Goal: Task Accomplishment & Management: Use online tool/utility

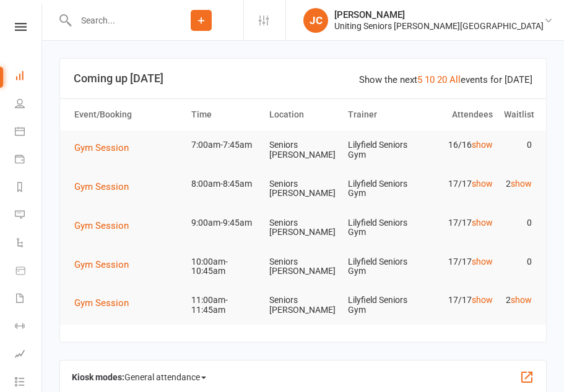
click at [113, 147] on span "Gym Session" at bounding box center [101, 147] width 54 height 11
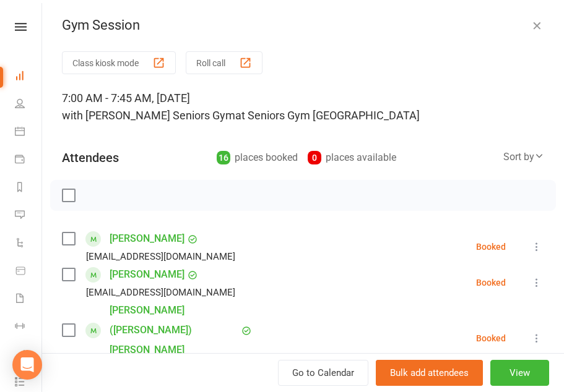
click at [150, 66] on button "Class kiosk mode" at bounding box center [119, 62] width 114 height 23
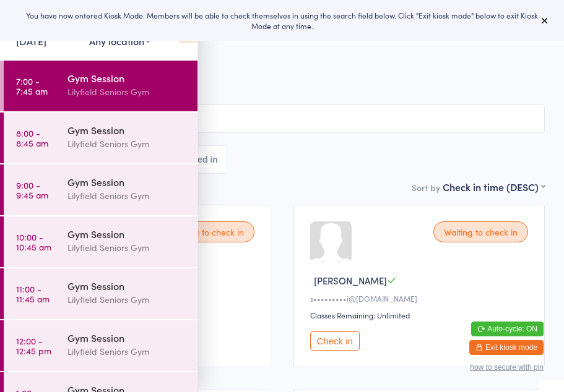
click at [542, 22] on icon at bounding box center [544, 20] width 10 height 10
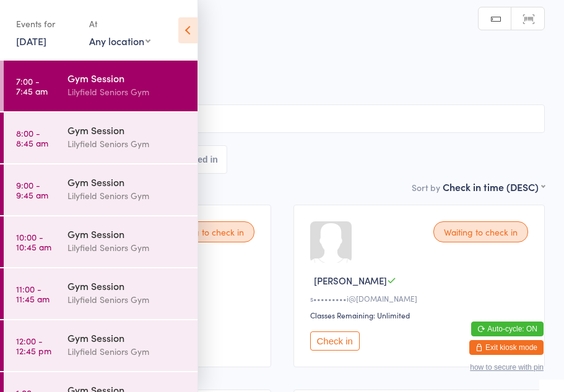
click at [195, 30] on icon at bounding box center [187, 30] width 19 height 26
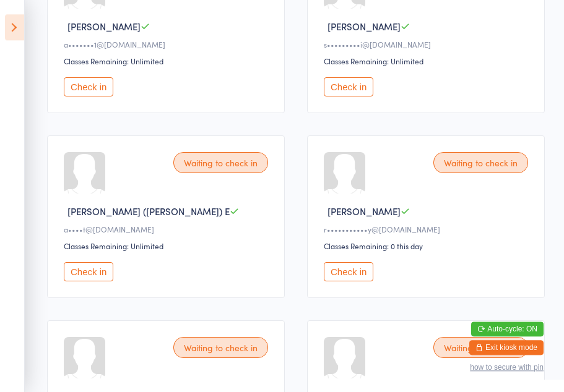
scroll to position [254, 0]
click at [354, 281] on button "Check in" at bounding box center [348, 271] width 49 height 19
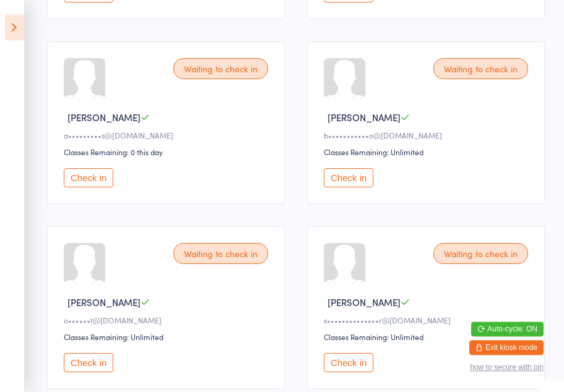
scroll to position [903, 0]
click at [95, 187] on button "Check in" at bounding box center [88, 177] width 49 height 19
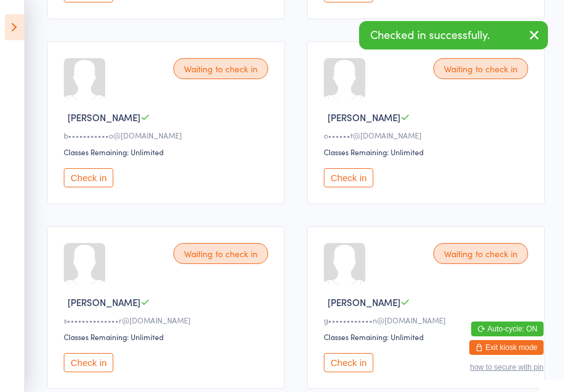
click at [534, 36] on icon "button" at bounding box center [533, 34] width 15 height 15
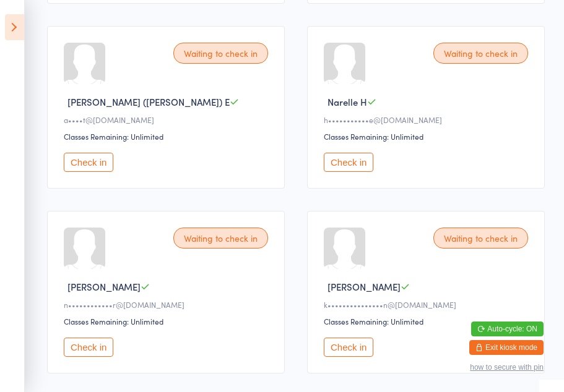
scroll to position [363, 0]
click at [90, 358] on button "Check in" at bounding box center [88, 347] width 49 height 19
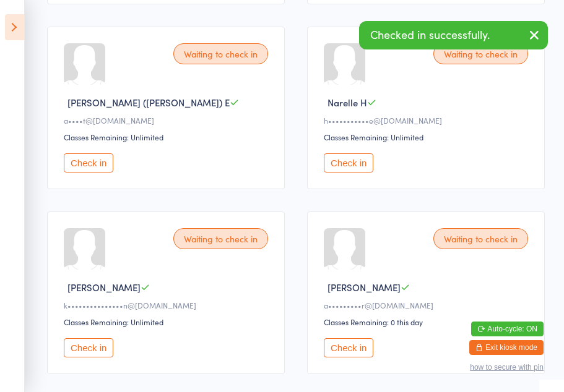
click at [347, 170] on button "Check in" at bounding box center [348, 162] width 49 height 19
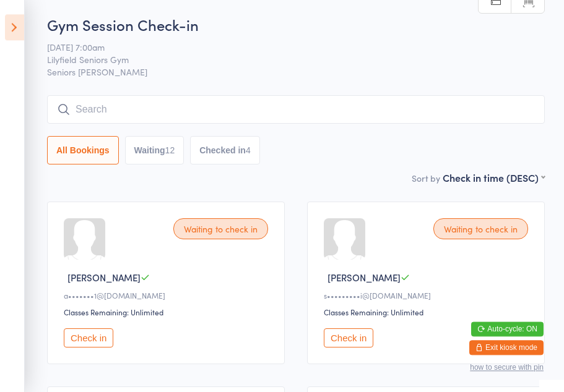
scroll to position [0, 0]
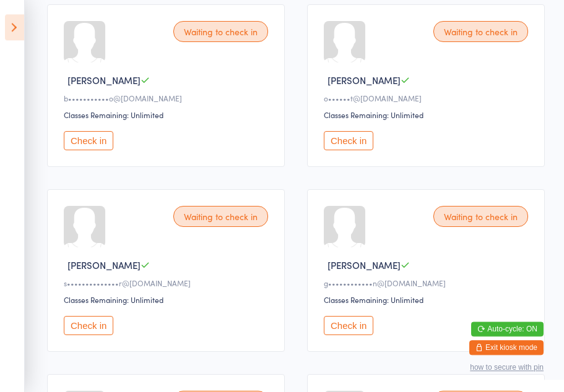
click at [88, 335] on button "Check in" at bounding box center [88, 325] width 49 height 19
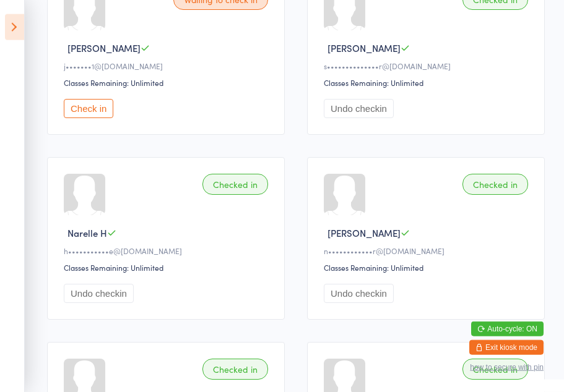
scroll to position [1147, 0]
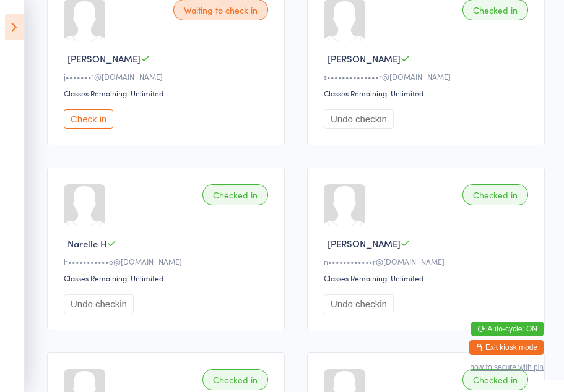
click at [95, 129] on button "Check in" at bounding box center [88, 118] width 49 height 19
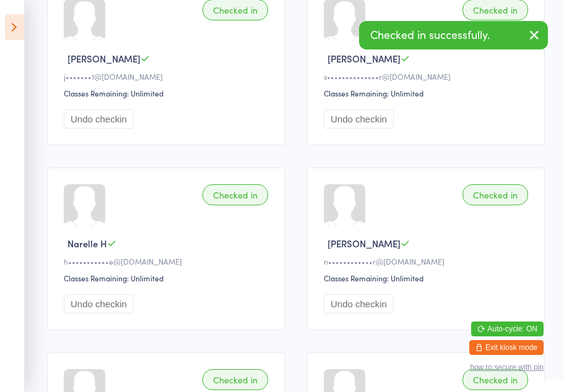
click at [539, 34] on icon "button" at bounding box center [533, 34] width 15 height 15
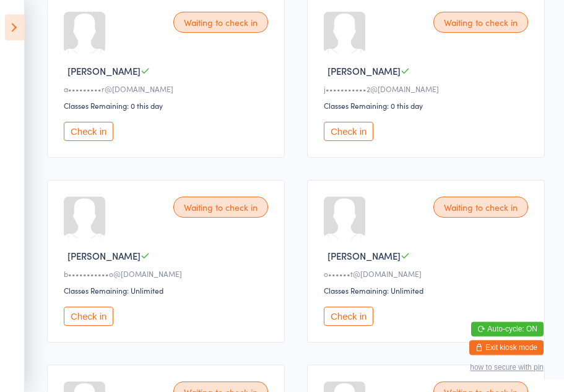
scroll to position [580, 0]
click at [347, 141] on button "Check in" at bounding box center [348, 131] width 49 height 19
click at [349, 326] on button "Check in" at bounding box center [348, 316] width 49 height 19
click at [96, 141] on button "Check in" at bounding box center [88, 131] width 49 height 19
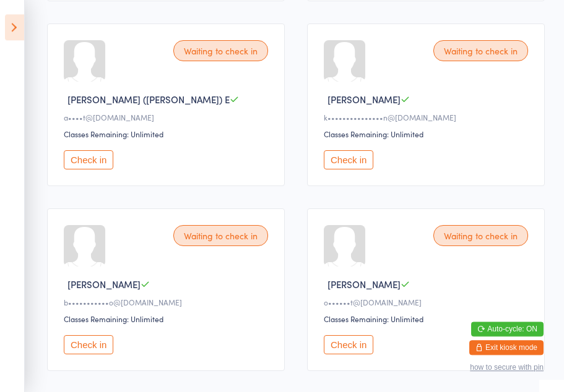
scroll to position [366, 0]
click at [93, 170] on button "Check in" at bounding box center [88, 160] width 49 height 19
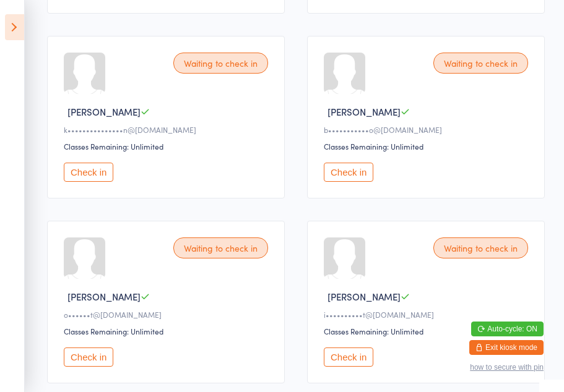
scroll to position [355, 0]
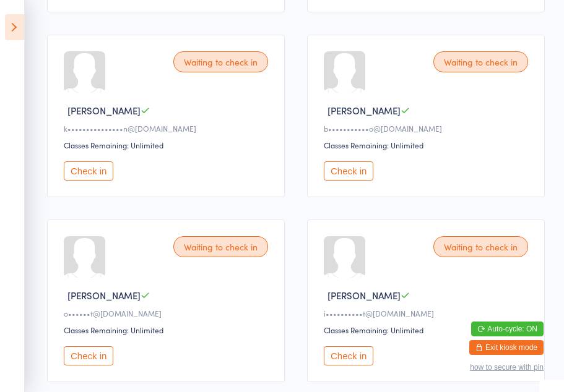
click at [85, 366] on button "Check in" at bounding box center [88, 355] width 49 height 19
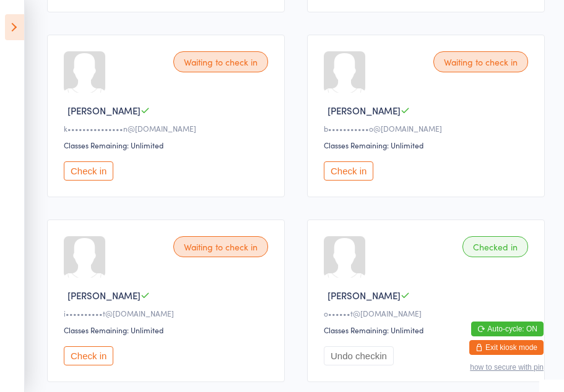
click at [352, 175] on button "Check in" at bounding box center [348, 170] width 49 height 19
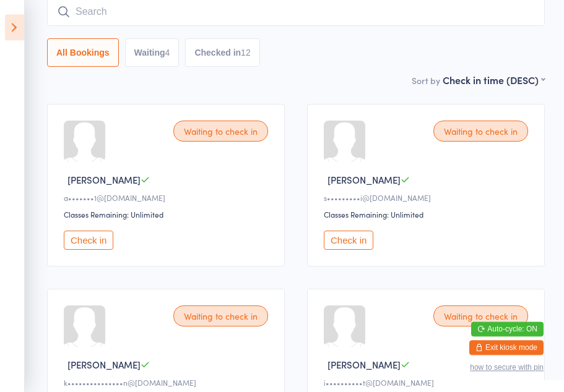
scroll to position [100, 0]
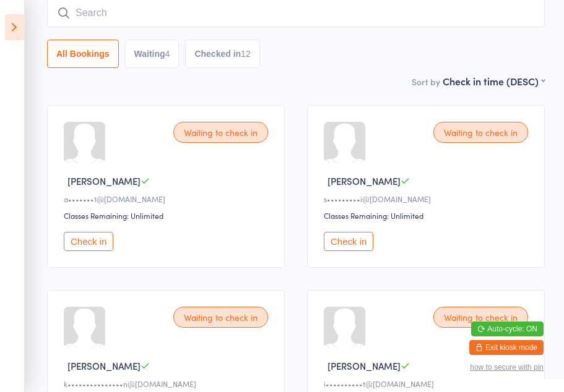
click at [351, 248] on button "Check in" at bounding box center [348, 241] width 49 height 19
click at [348, 240] on button "Check in" at bounding box center [348, 241] width 49 height 19
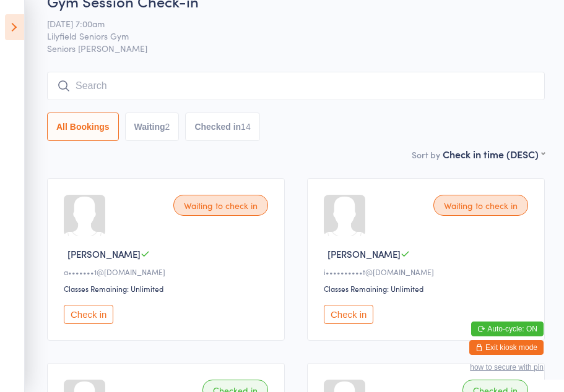
scroll to position [0, 0]
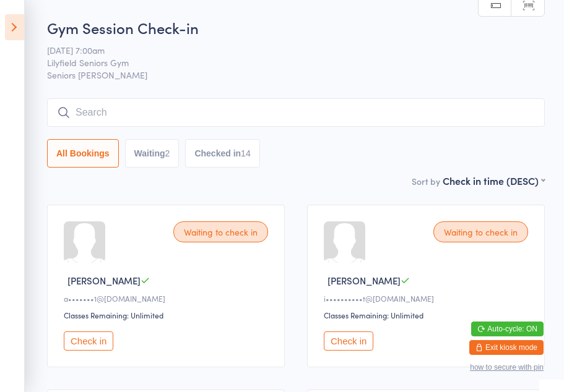
click at [10, 20] on icon at bounding box center [14, 27] width 19 height 26
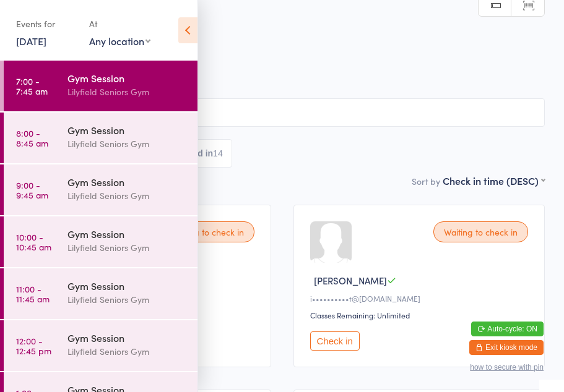
click at [150, 144] on div "Lilyfield Seniors Gym" at bounding box center [126, 144] width 119 height 14
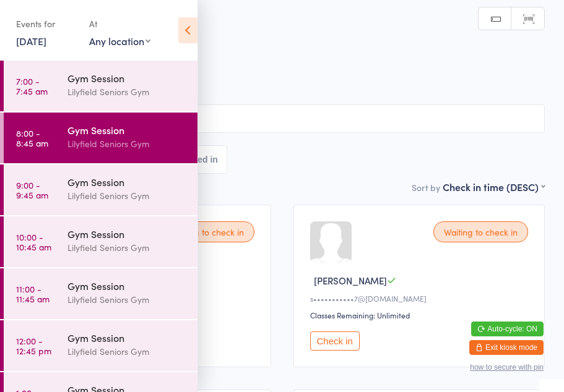
click at [190, 27] on icon at bounding box center [187, 30] width 19 height 26
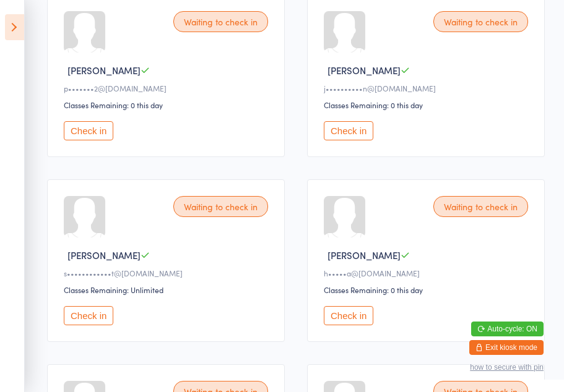
scroll to position [390, 0]
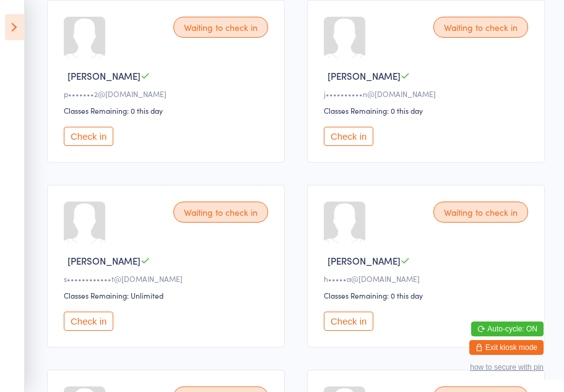
click at [95, 331] on button "Check in" at bounding box center [88, 321] width 49 height 19
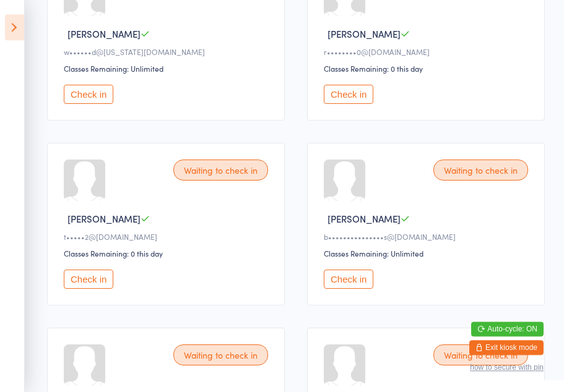
scroll to position [987, 0]
click at [348, 289] on button "Check in" at bounding box center [348, 279] width 49 height 19
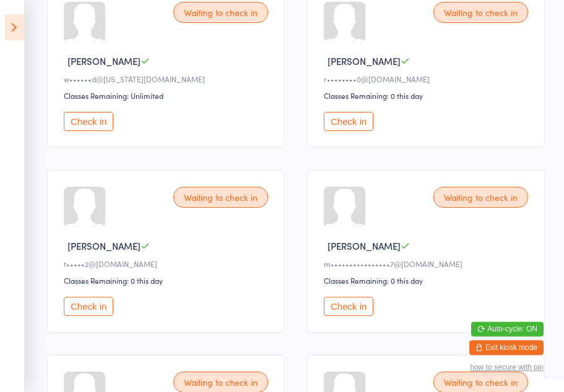
scroll to position [959, 0]
click at [100, 317] on button "Check in" at bounding box center [88, 307] width 49 height 19
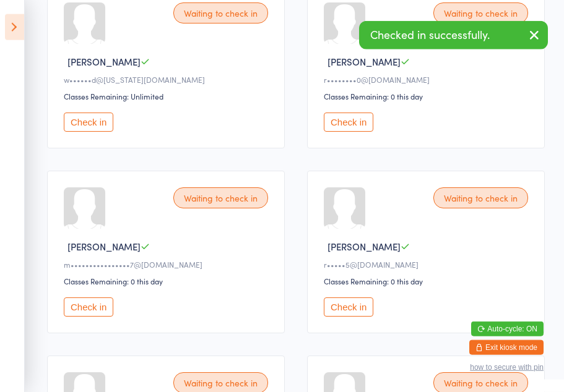
click at [351, 132] on button "Check in" at bounding box center [348, 122] width 49 height 19
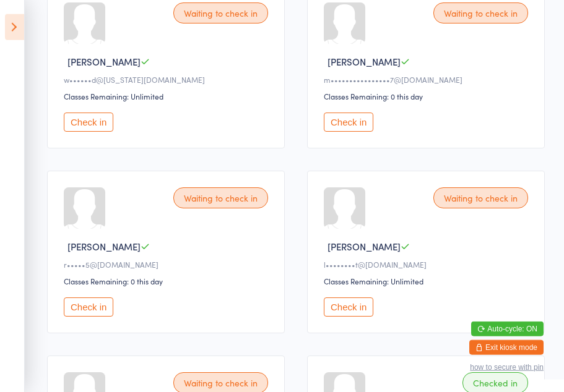
click at [343, 132] on button "Check in" at bounding box center [348, 122] width 49 height 19
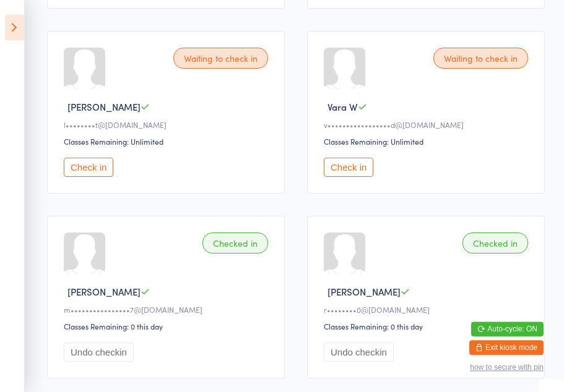
scroll to position [1097, 0]
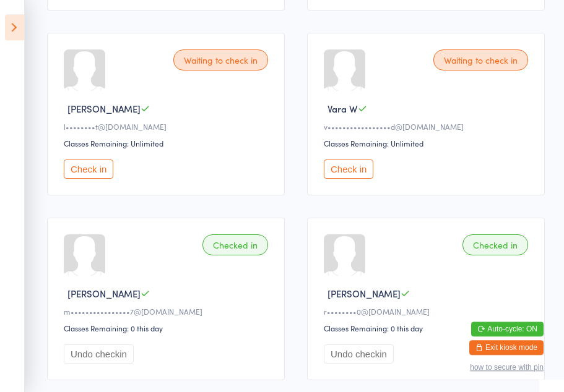
click at [90, 179] on button "Check in" at bounding box center [88, 169] width 49 height 19
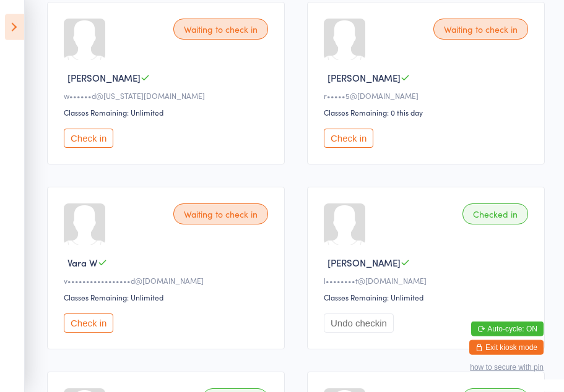
scroll to position [933, 0]
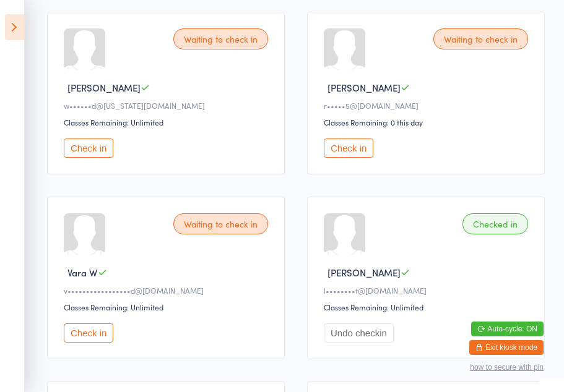
click at [345, 158] on button "Check in" at bounding box center [348, 148] width 49 height 19
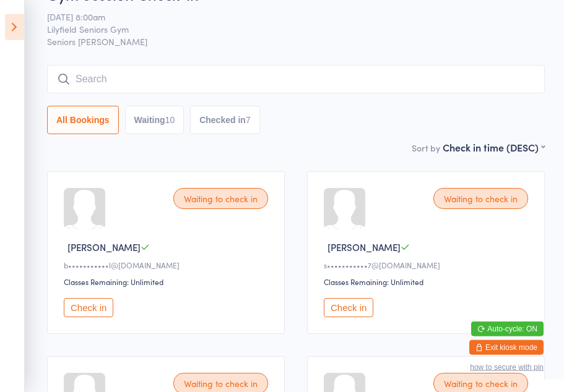
scroll to position [0, 0]
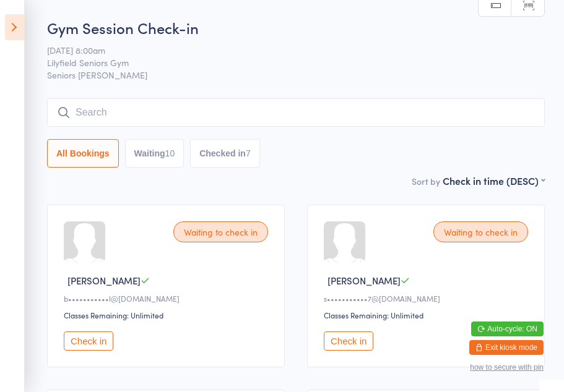
click at [150, 149] on button "Waiting 10" at bounding box center [154, 153] width 59 height 28
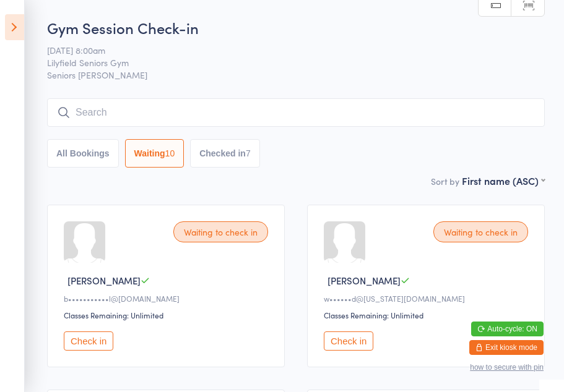
select select "0"
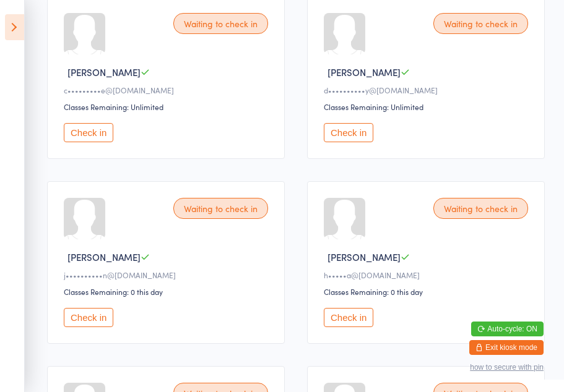
scroll to position [394, 0]
click at [77, 137] on button "Check in" at bounding box center [88, 131] width 49 height 19
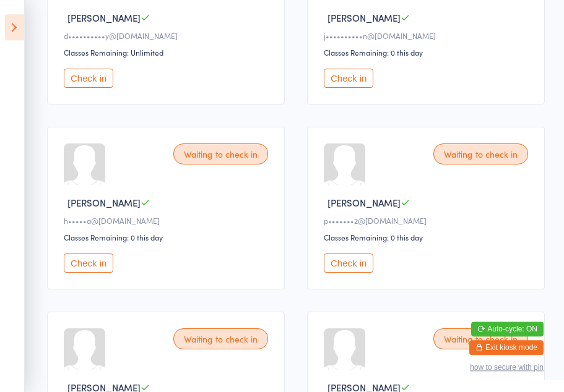
scroll to position [447, 0]
click at [354, 273] on button "Check in" at bounding box center [348, 263] width 49 height 19
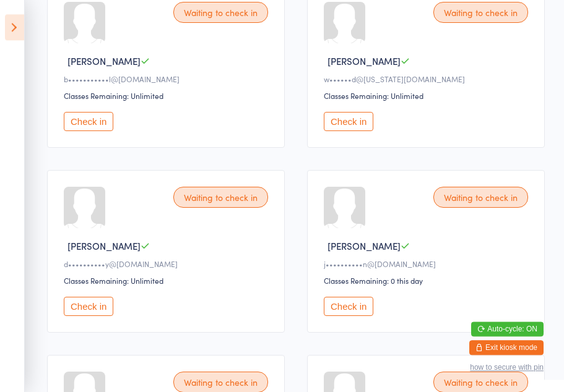
scroll to position [0, 0]
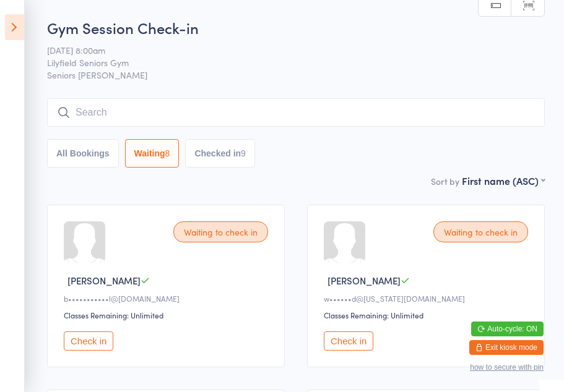
click at [93, 346] on button "Check in" at bounding box center [88, 341] width 49 height 19
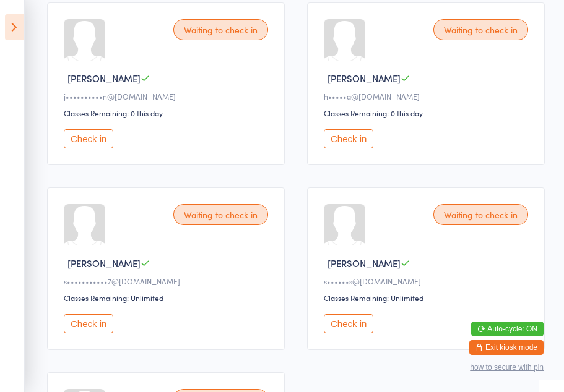
scroll to position [388, 0]
click at [91, 333] on button "Check in" at bounding box center [88, 323] width 49 height 19
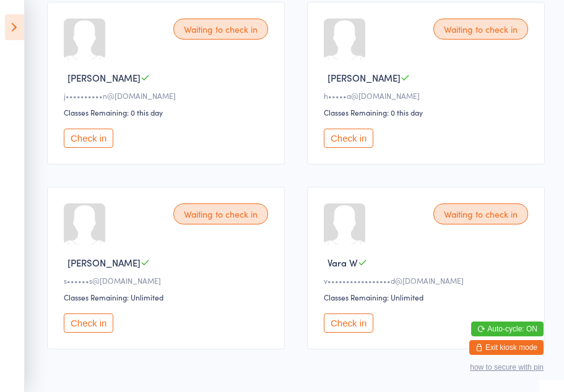
click at [103, 148] on button "Check in" at bounding box center [88, 138] width 49 height 19
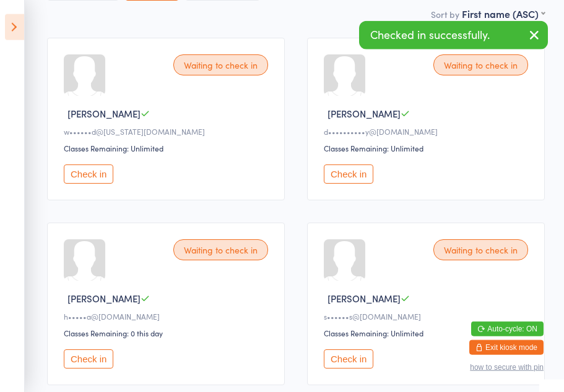
scroll to position [168, 0]
click at [354, 181] on button "Check in" at bounding box center [348, 173] width 49 height 19
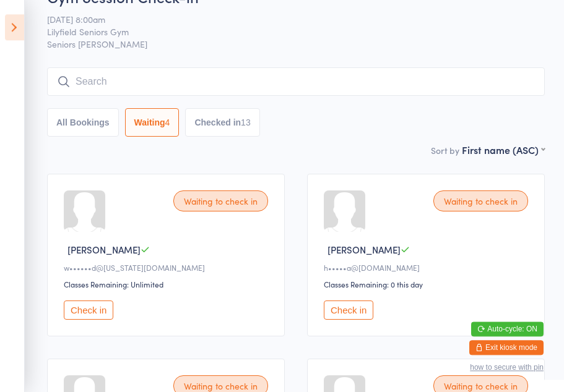
scroll to position [0, 0]
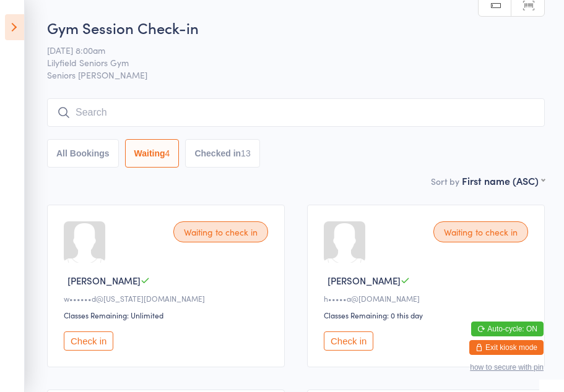
click at [10, 30] on icon at bounding box center [14, 27] width 19 height 26
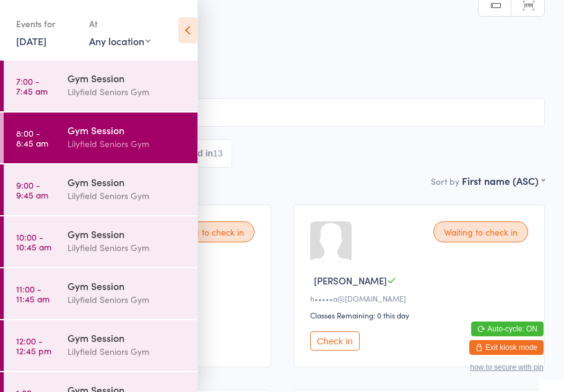
click at [33, 194] on time "9:00 - 9:45 am" at bounding box center [32, 190] width 32 height 20
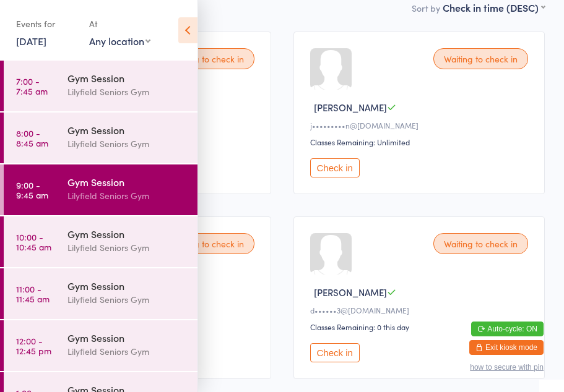
scroll to position [173, 0]
click at [183, 24] on icon at bounding box center [187, 30] width 19 height 26
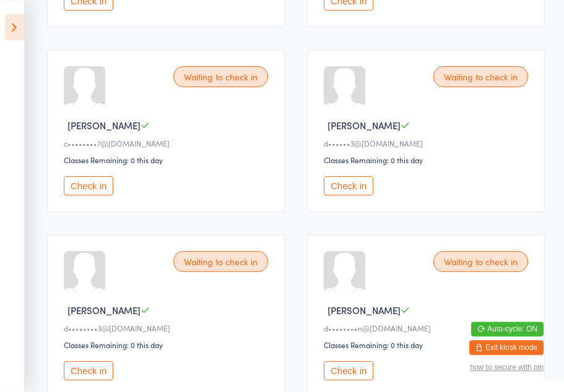
scroll to position [340, 0]
click at [343, 195] on button "Check in" at bounding box center [348, 185] width 49 height 19
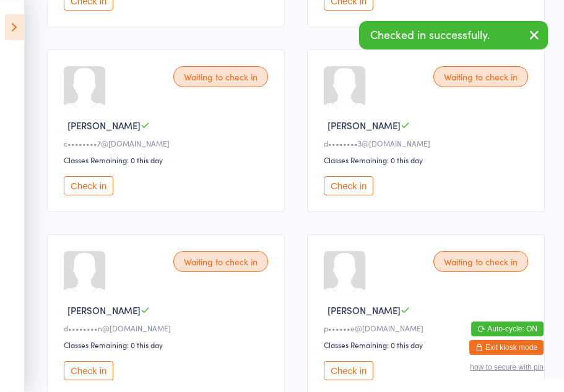
click at [343, 195] on button "Check in" at bounding box center [348, 185] width 49 height 19
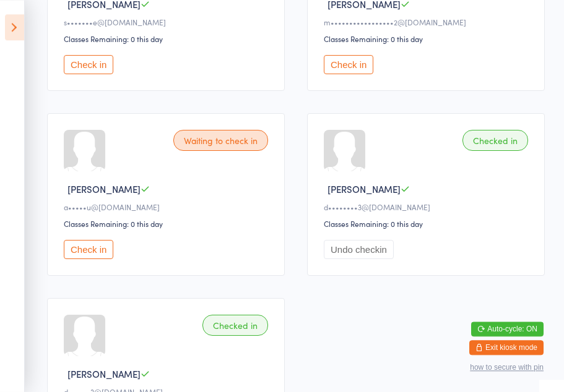
scroll to position [1386, 0]
click at [80, 259] on button "Check in" at bounding box center [88, 249] width 49 height 19
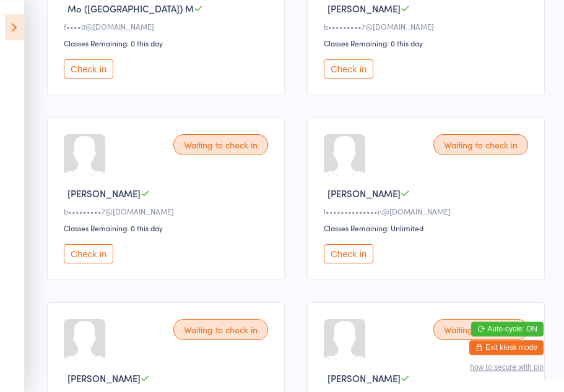
scroll to position [827, 0]
click at [93, 264] on button "Check in" at bounding box center [88, 253] width 49 height 19
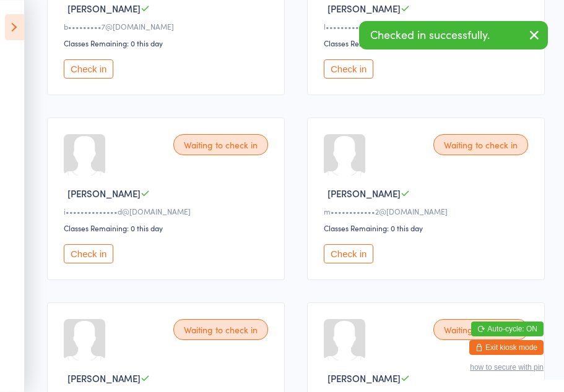
click at [88, 79] on button "Check in" at bounding box center [88, 68] width 49 height 19
click at [92, 79] on button "Check in" at bounding box center [88, 68] width 49 height 19
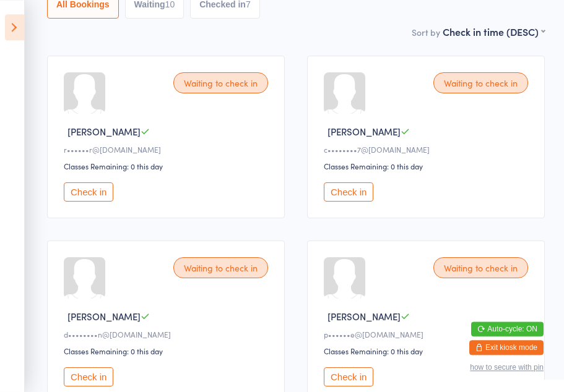
scroll to position [149, 0]
click at [87, 200] on button "Check in" at bounding box center [88, 191] width 49 height 19
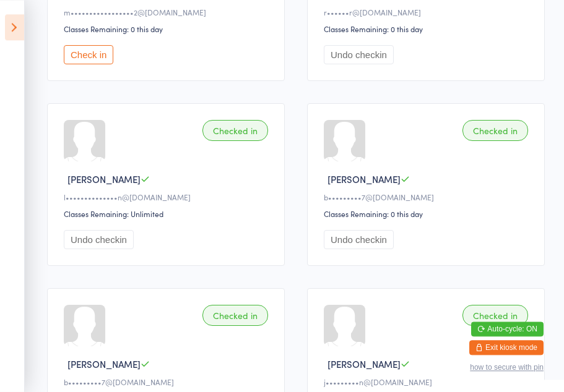
scroll to position [1026, 0]
click at [42, 242] on div "Waiting to check in [PERSON_NAME] C c••••••••7@[DOMAIN_NAME] Classes Remaining:…" at bounding box center [296, 0] width 520 height 1665
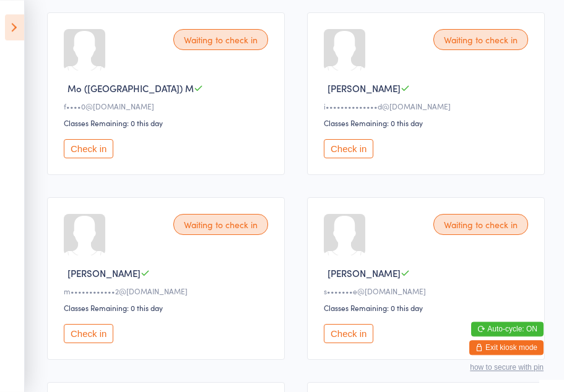
scroll to position [562, 0]
click at [339, 159] on button "Check in" at bounding box center [348, 149] width 49 height 19
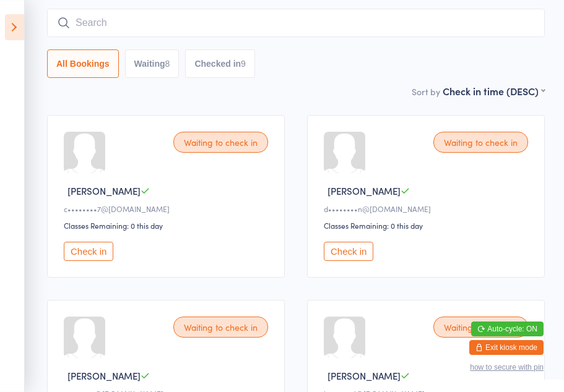
scroll to position [68, 0]
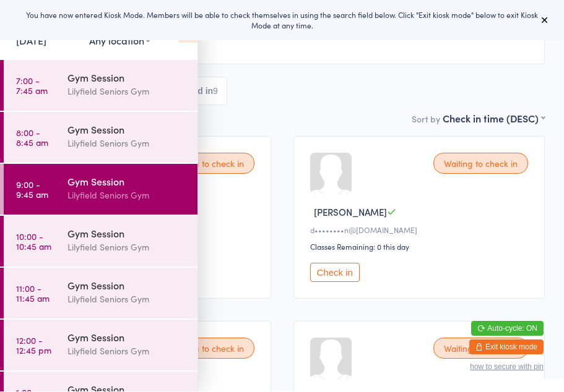
click at [541, 26] on button at bounding box center [544, 20] width 15 height 15
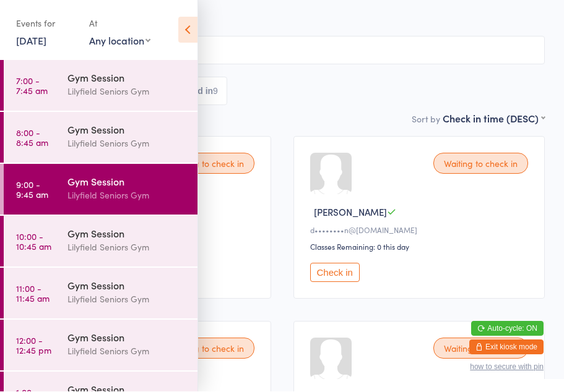
click at [191, 24] on icon at bounding box center [187, 30] width 19 height 26
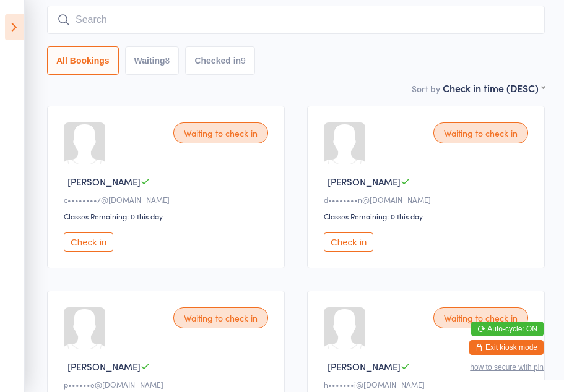
scroll to position [129, 0]
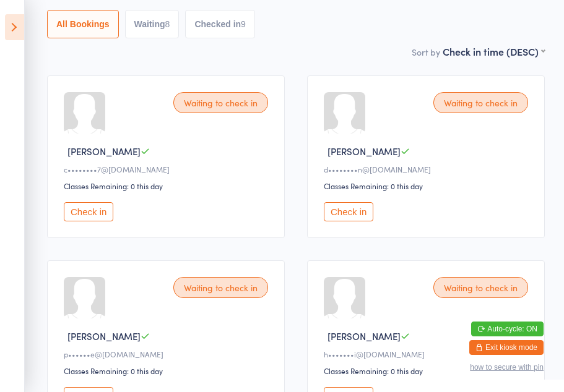
click at [345, 209] on button "Check in" at bounding box center [348, 211] width 49 height 19
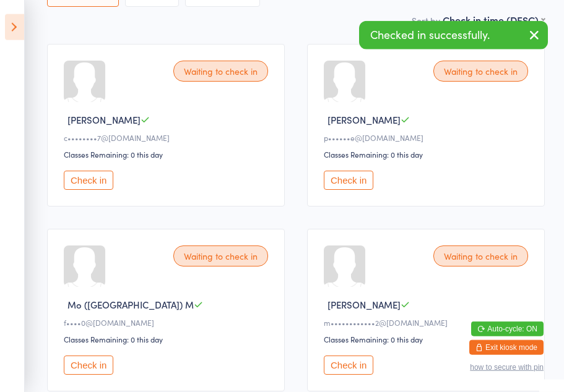
scroll to position [169, 0]
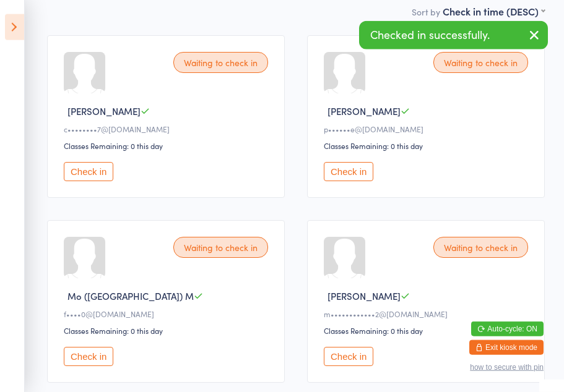
click at [103, 366] on button "Check in" at bounding box center [88, 356] width 49 height 19
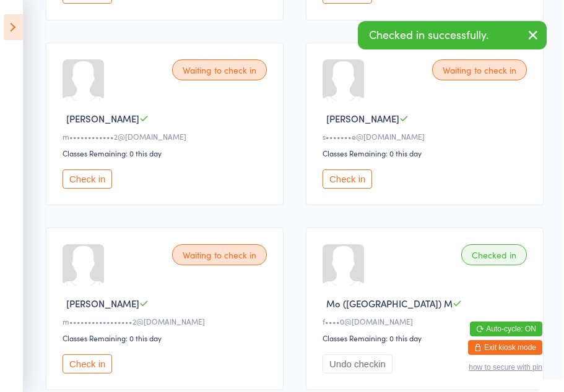
scroll to position [347, 0]
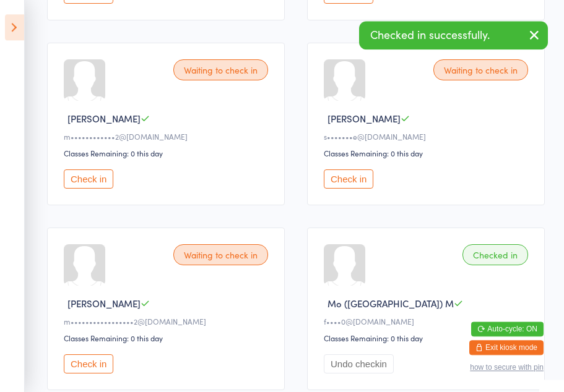
click at [100, 374] on button "Check in" at bounding box center [88, 363] width 49 height 19
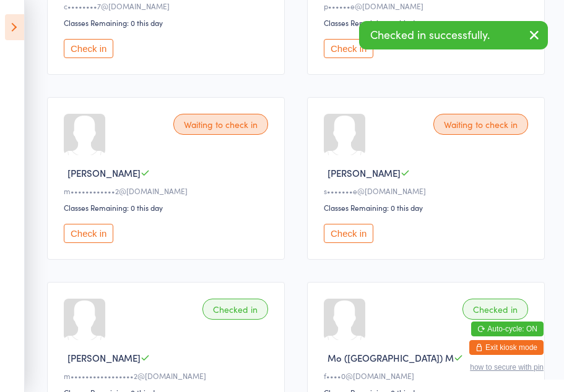
scroll to position [206, 0]
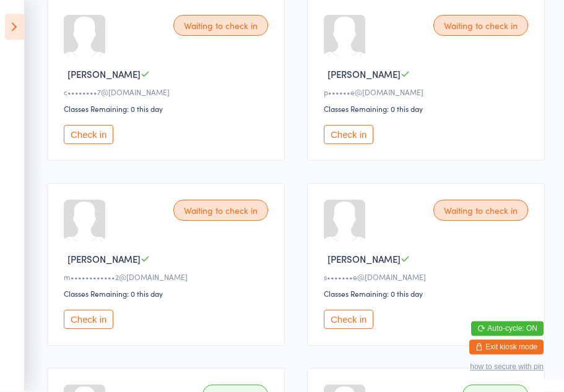
click at [82, 328] on button "Check in" at bounding box center [88, 320] width 49 height 19
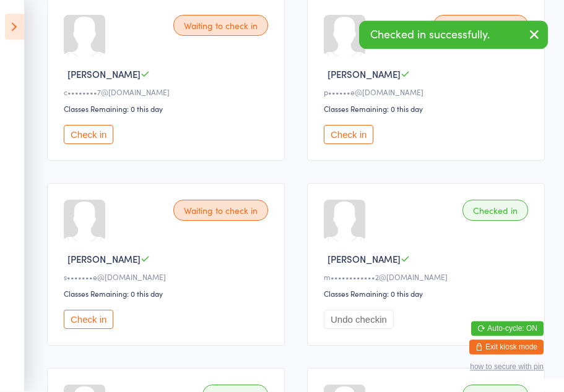
click at [92, 323] on button "Check in" at bounding box center [88, 320] width 49 height 19
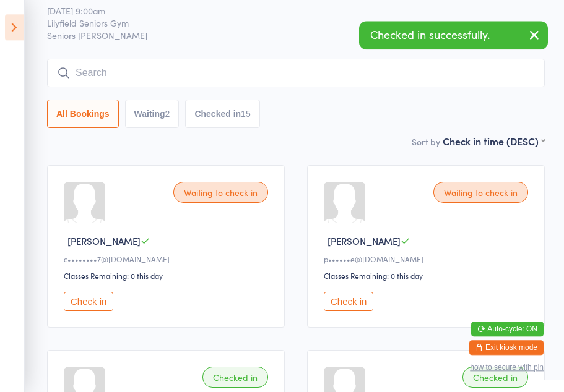
scroll to position [38, 0]
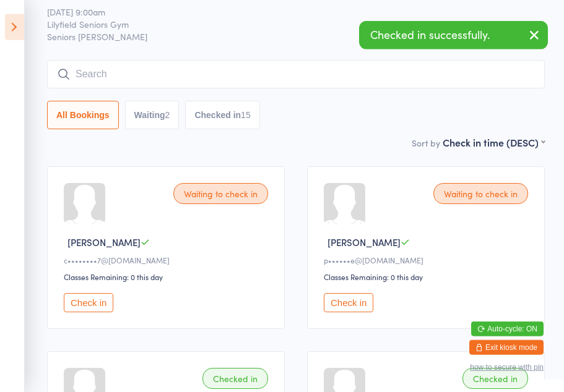
click at [6, 32] on icon at bounding box center [14, 27] width 19 height 26
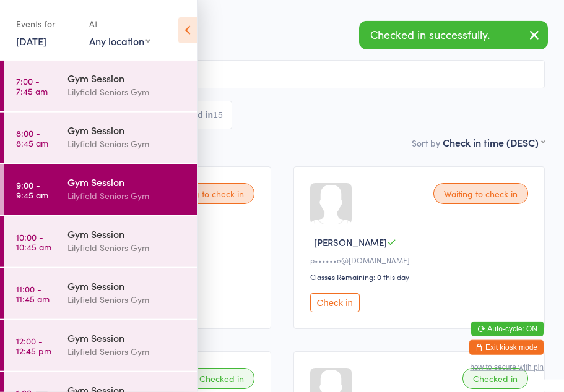
click at [127, 152] on div "Gym Session Lilyfield Seniors Gym" at bounding box center [132, 137] width 130 height 49
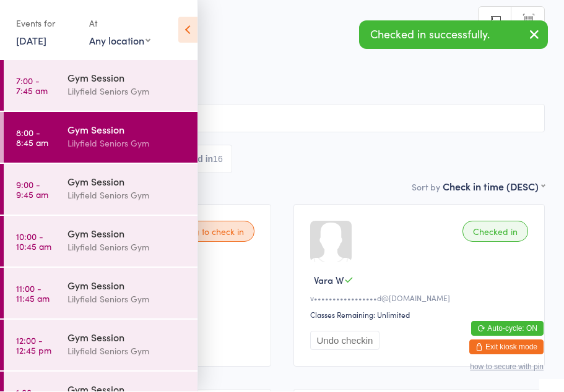
click at [190, 39] on icon at bounding box center [187, 30] width 19 height 26
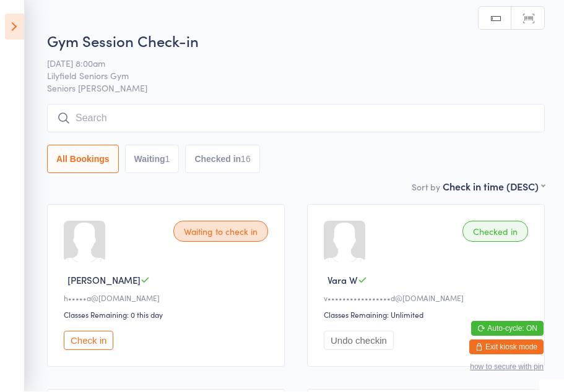
click at [166, 159] on div "1" at bounding box center [167, 160] width 5 height 10
select select "0"
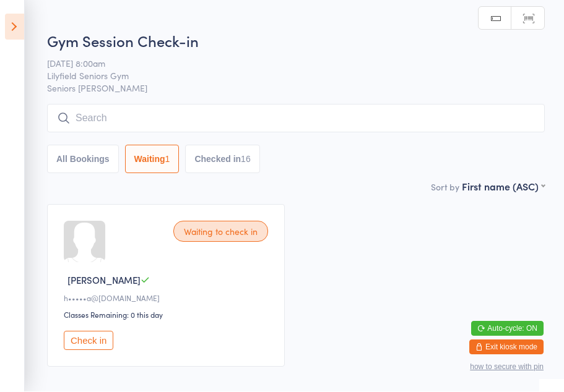
click at [234, 150] on button "Checked in 16" at bounding box center [222, 159] width 74 height 28
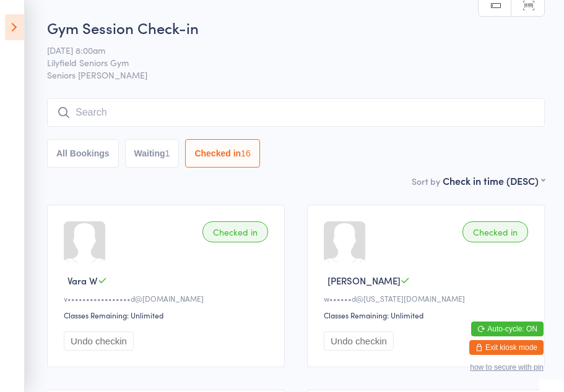
click at [151, 164] on button "Waiting 1" at bounding box center [152, 153] width 54 height 28
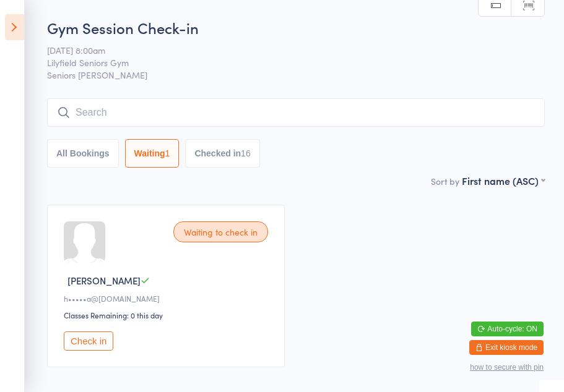
click at [11, 20] on icon at bounding box center [14, 27] width 19 height 26
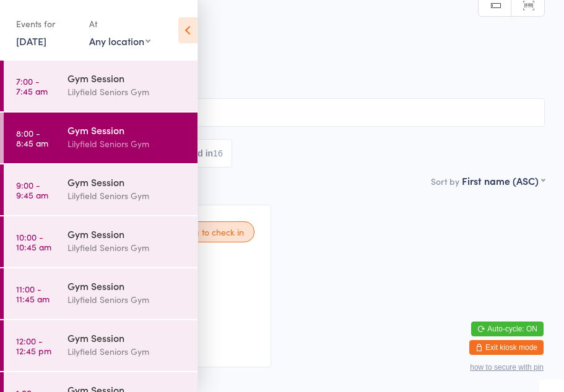
click at [85, 187] on div "Gym Session" at bounding box center [126, 182] width 119 height 14
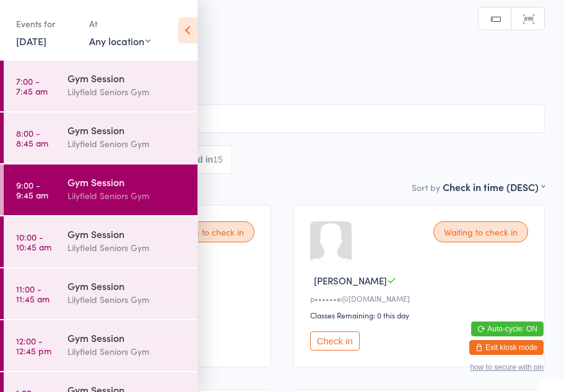
click at [183, 43] on icon at bounding box center [187, 30] width 19 height 26
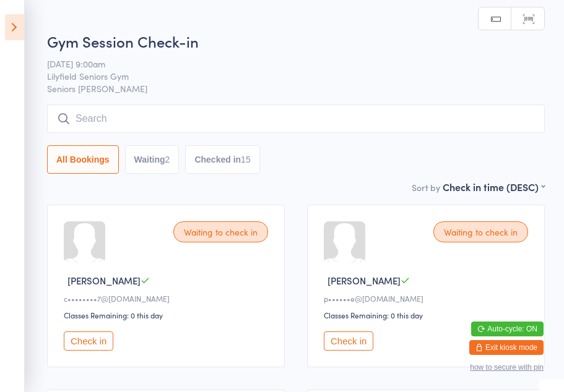
click at [165, 147] on button "Waiting 2" at bounding box center [152, 159] width 54 height 28
select select "0"
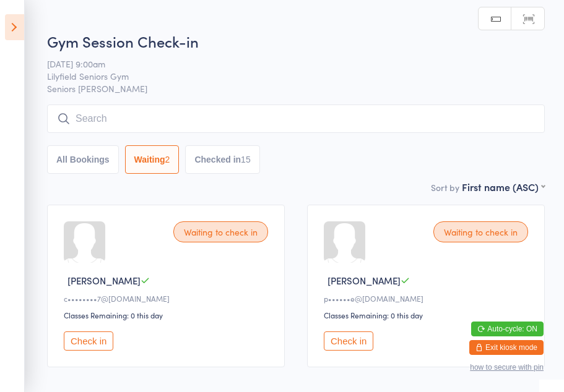
click at [353, 349] on button "Check in" at bounding box center [348, 341] width 49 height 19
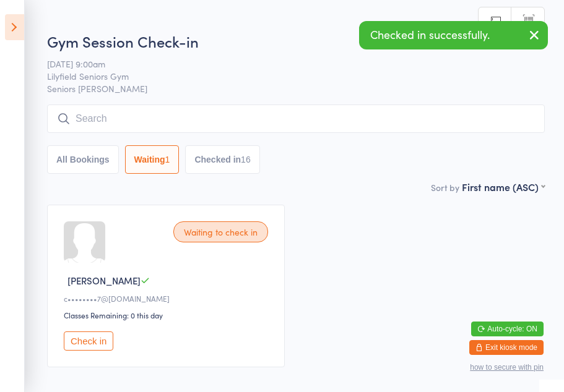
click at [16, 26] on icon at bounding box center [14, 27] width 19 height 26
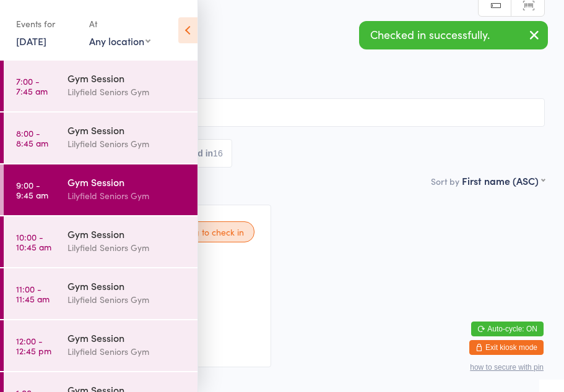
click at [186, 36] on icon at bounding box center [187, 30] width 19 height 26
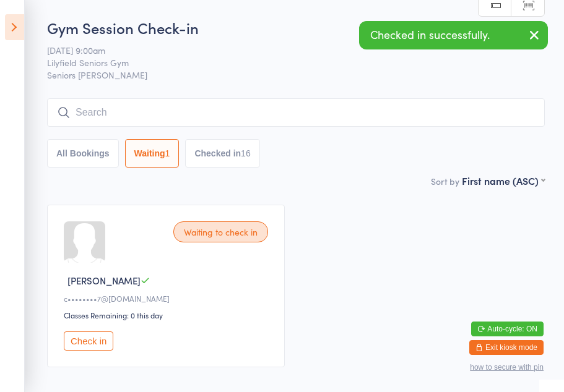
click at [406, 239] on div "Waiting to check in Dianne C c••••••••7@yahoo.com Classes Remaining: 0 this day…" at bounding box center [296, 286] width 520 height 185
